Goal: Task Accomplishment & Management: Manage account settings

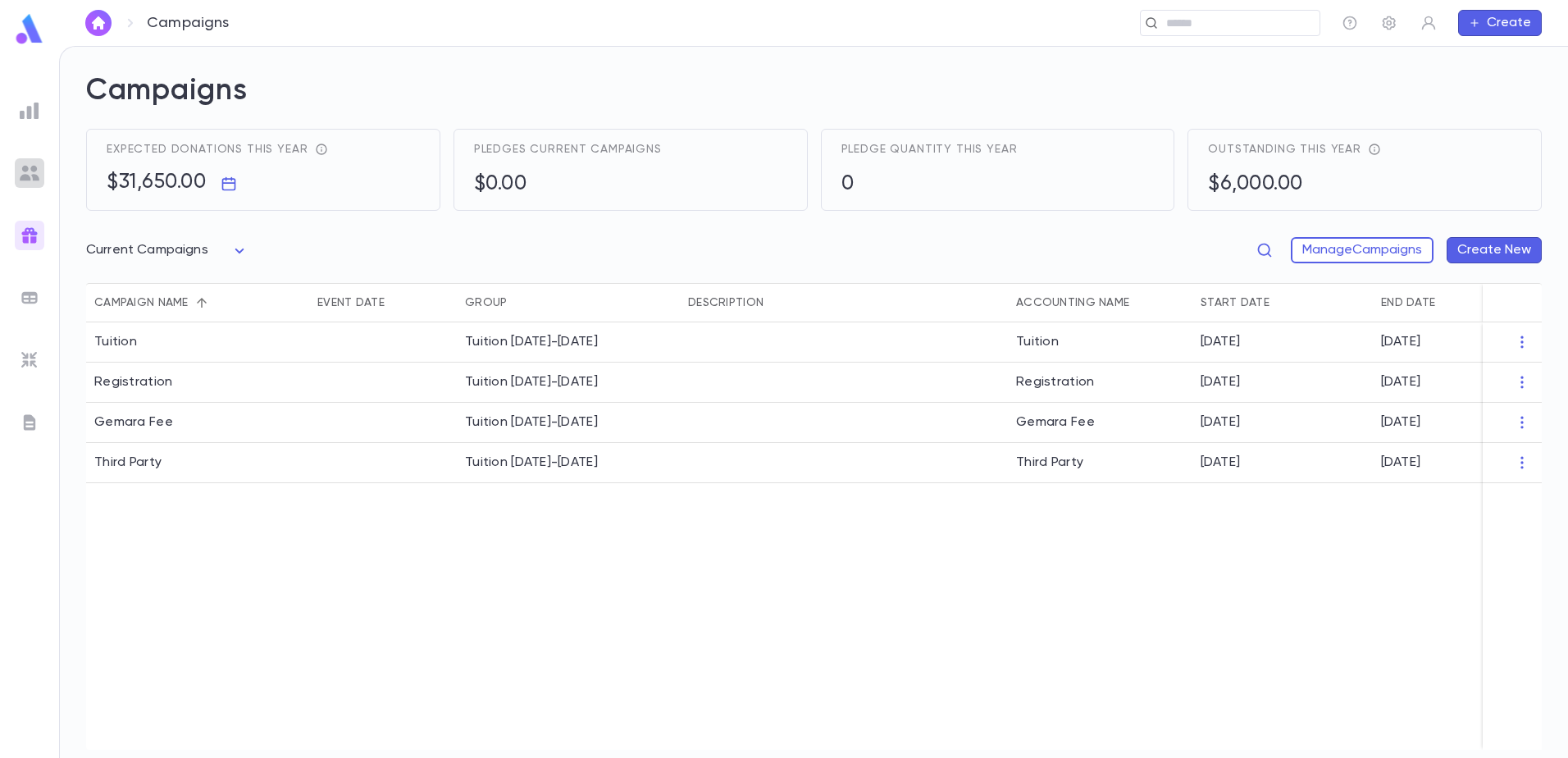
click at [29, 160] on div at bounding box center [30, 174] width 30 height 30
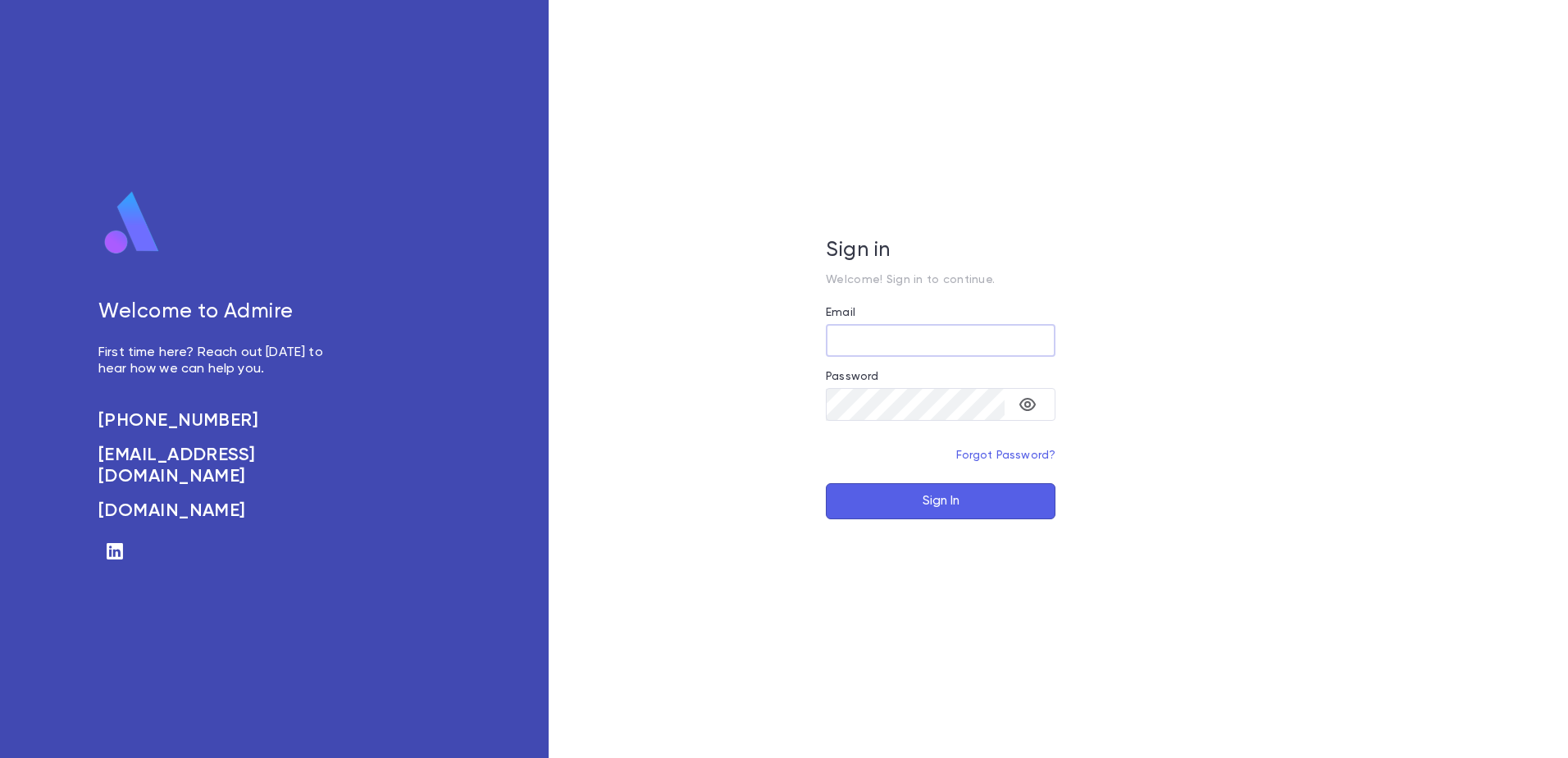
type input "**********"
click at [922, 510] on button "Sign In" at bounding box center [941, 500] width 230 height 36
